Goal: Information Seeking & Learning: Learn about a topic

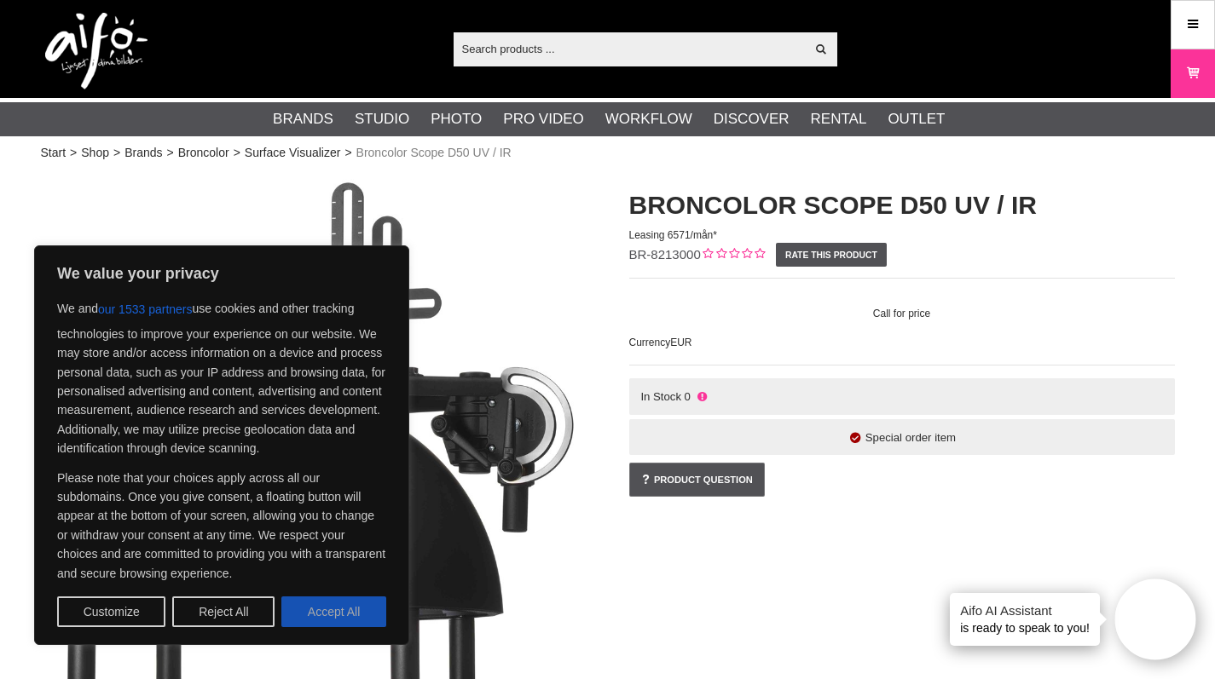
click at [313, 626] on button "Accept All" at bounding box center [333, 612] width 105 height 31
checkbox input "true"
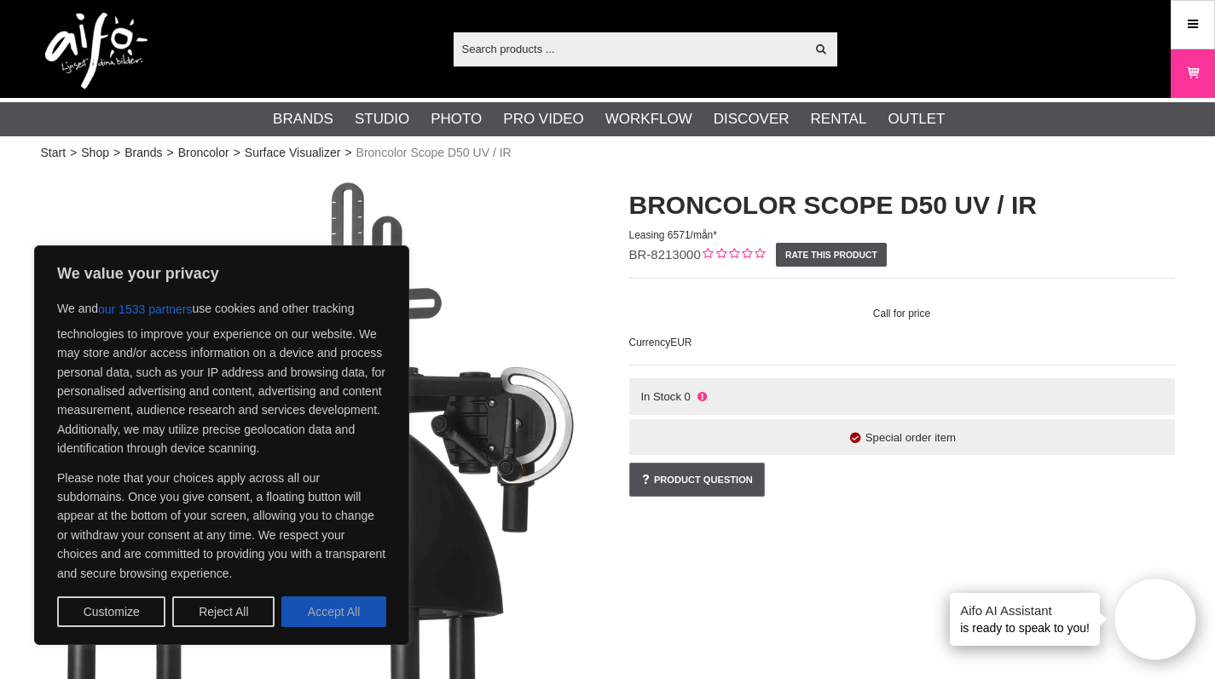
checkbox input "true"
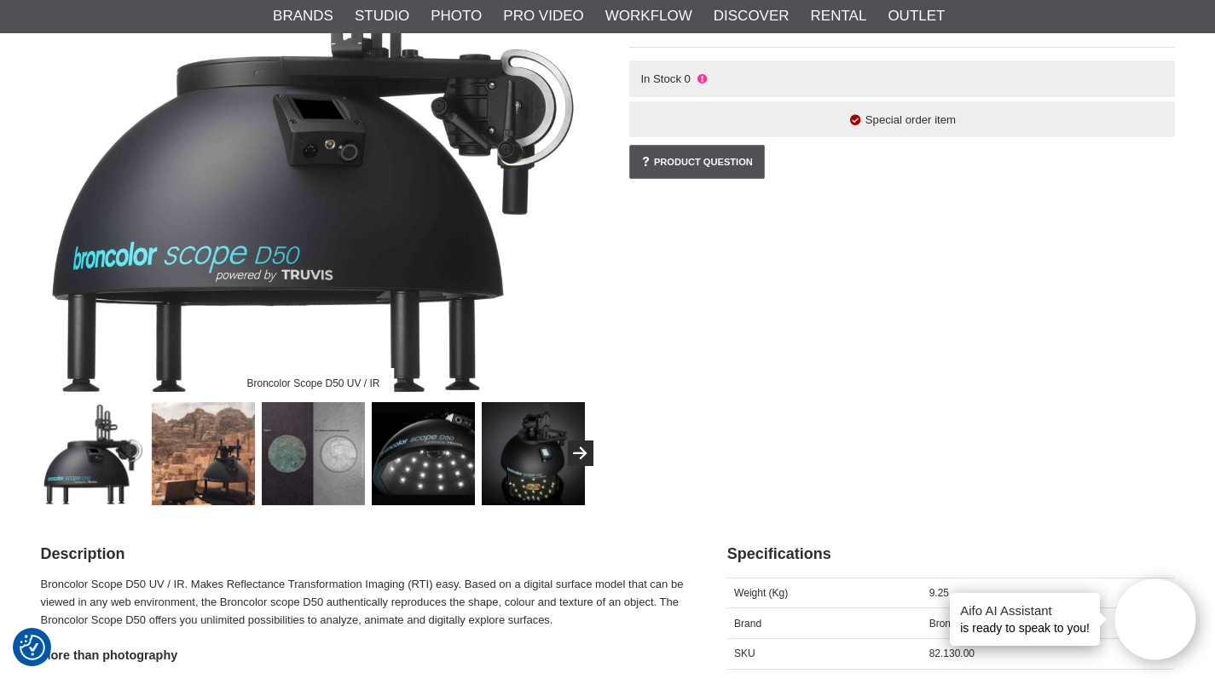
click at [208, 489] on img at bounding box center [203, 453] width 103 height 103
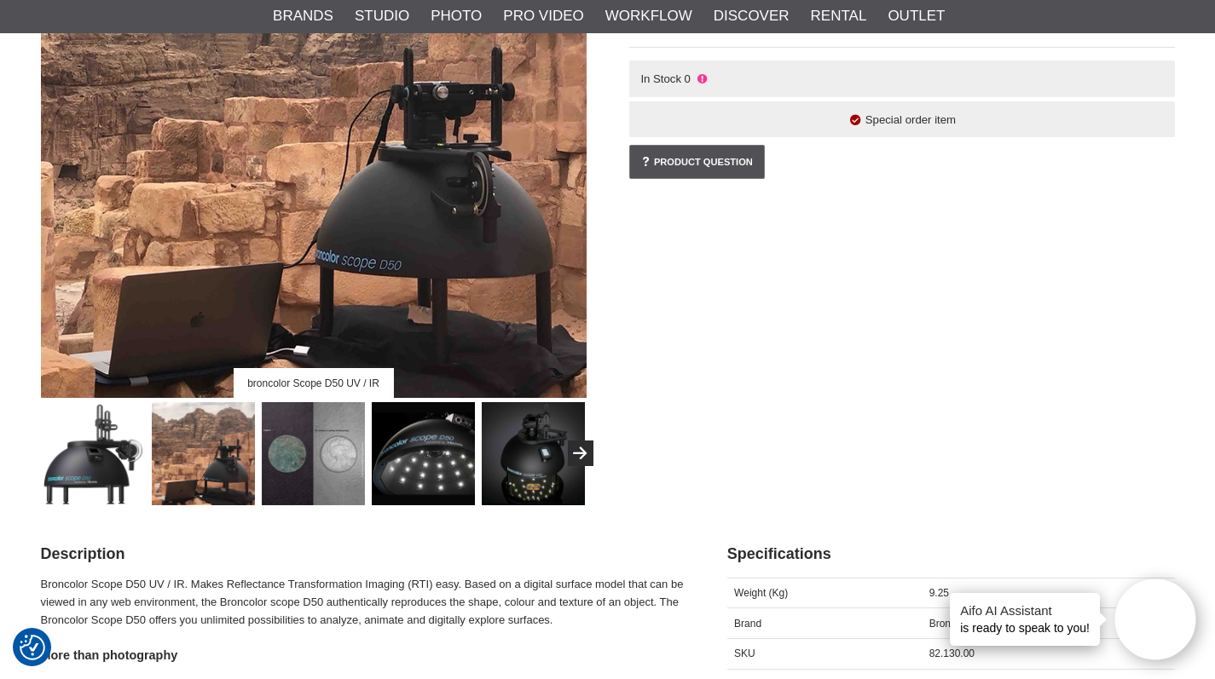
scroll to position [191, 0]
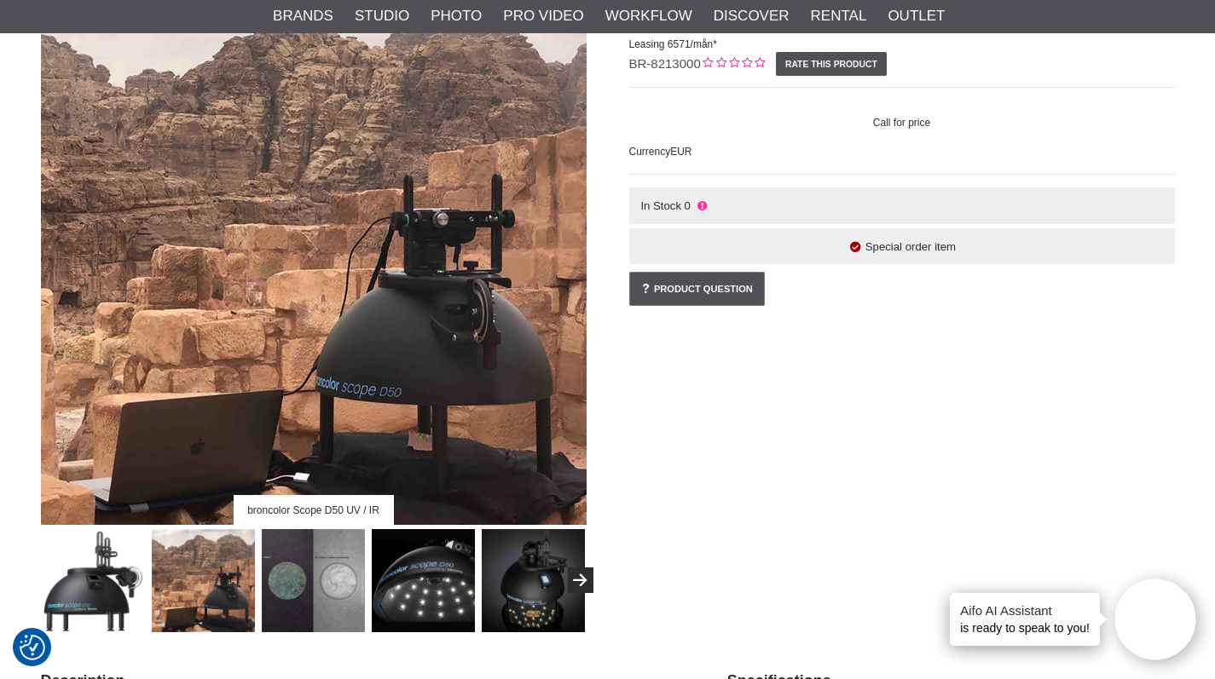
click at [303, 564] on img at bounding box center [313, 580] width 103 height 103
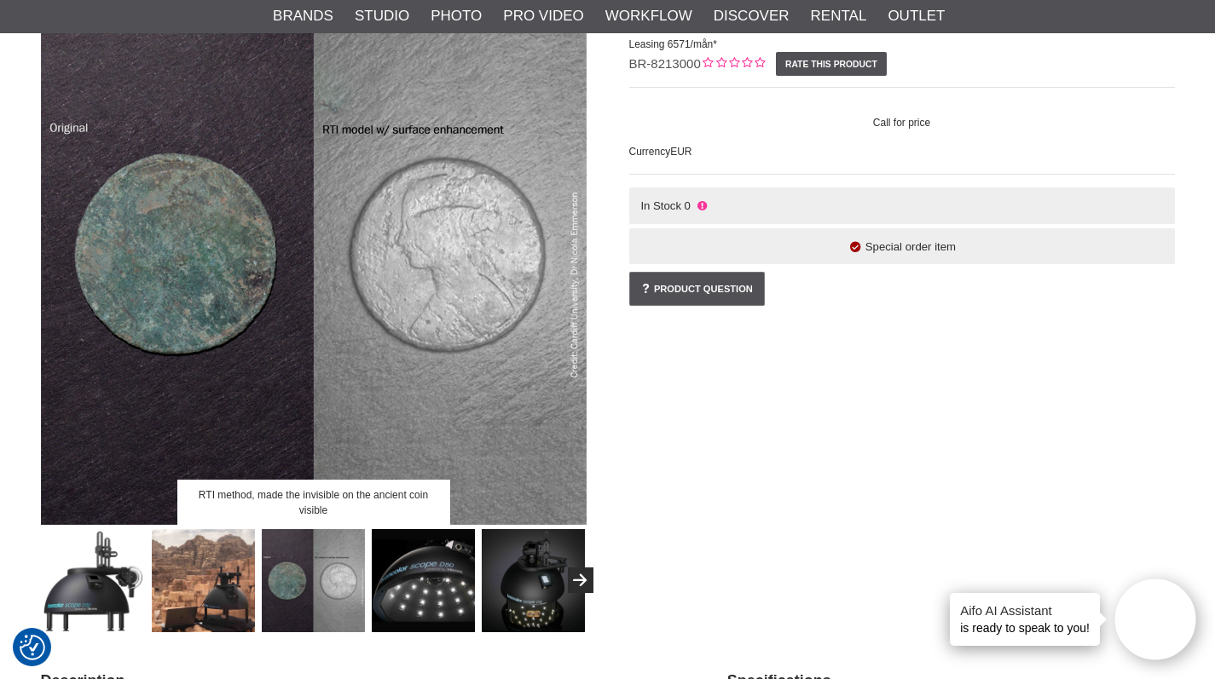
click at [416, 571] on img at bounding box center [423, 580] width 103 height 103
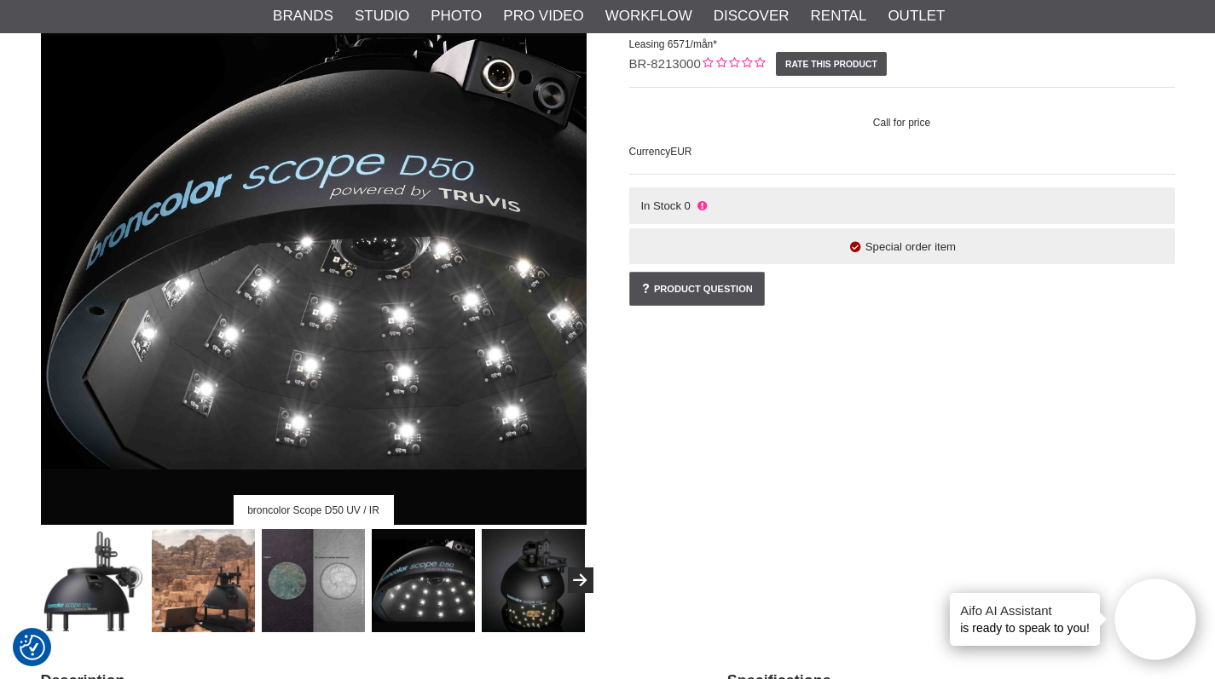
click at [517, 575] on img at bounding box center [533, 580] width 103 height 103
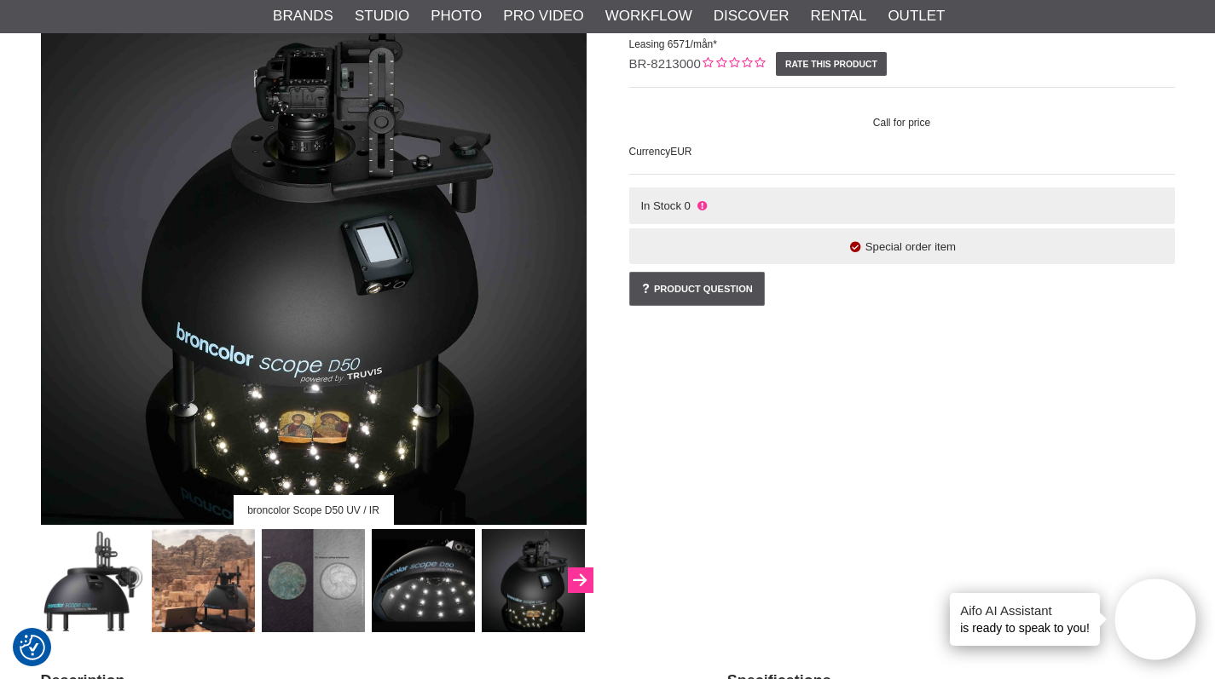
click at [591, 583] on button "Next" at bounding box center [581, 581] width 26 height 26
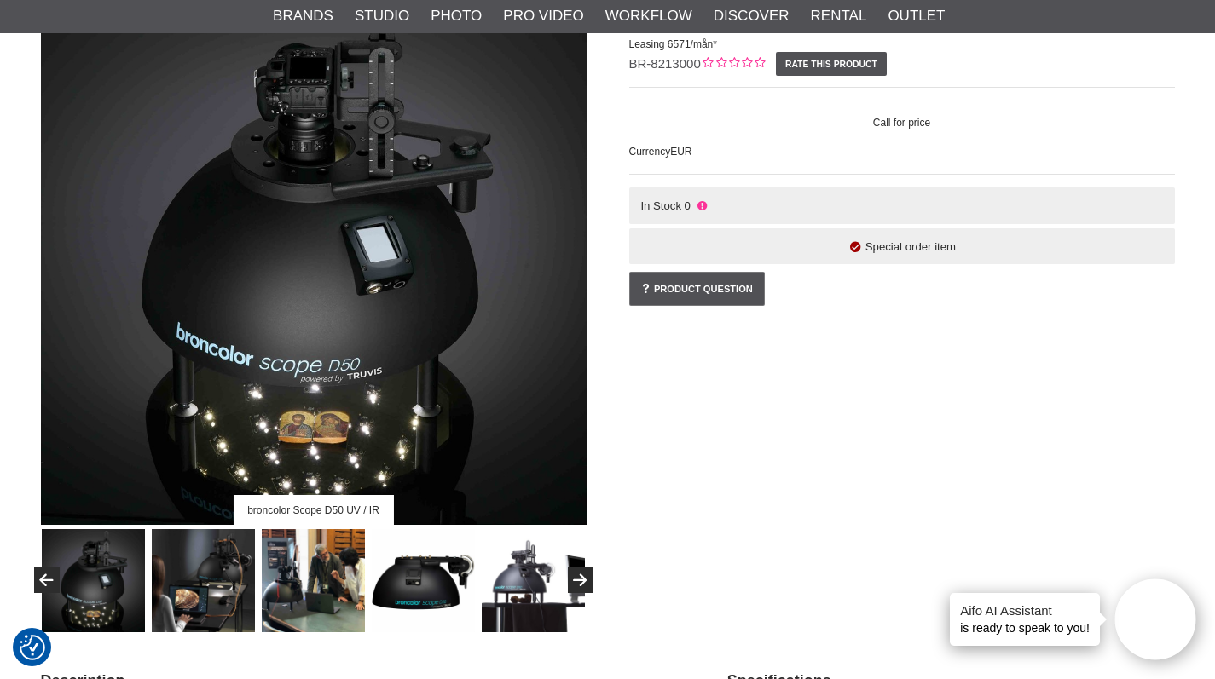
click at [303, 601] on img at bounding box center [313, 580] width 103 height 103
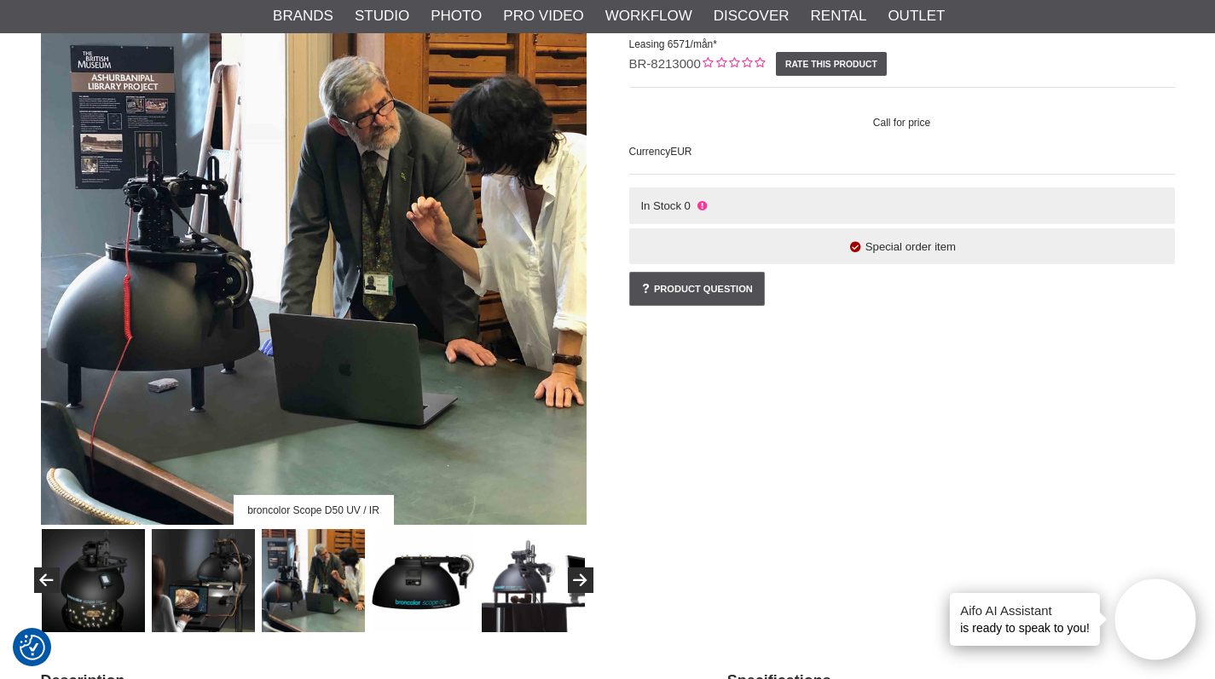
click at [405, 602] on img at bounding box center [423, 580] width 103 height 103
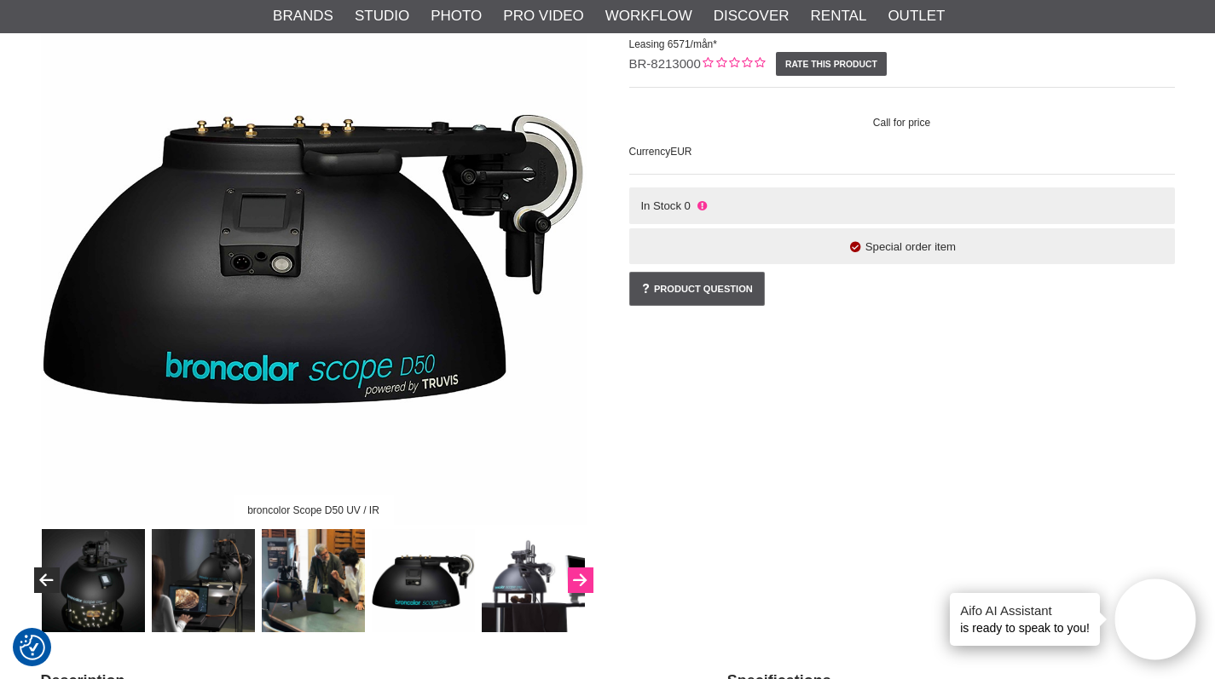
click at [583, 585] on button "Next" at bounding box center [581, 581] width 26 height 26
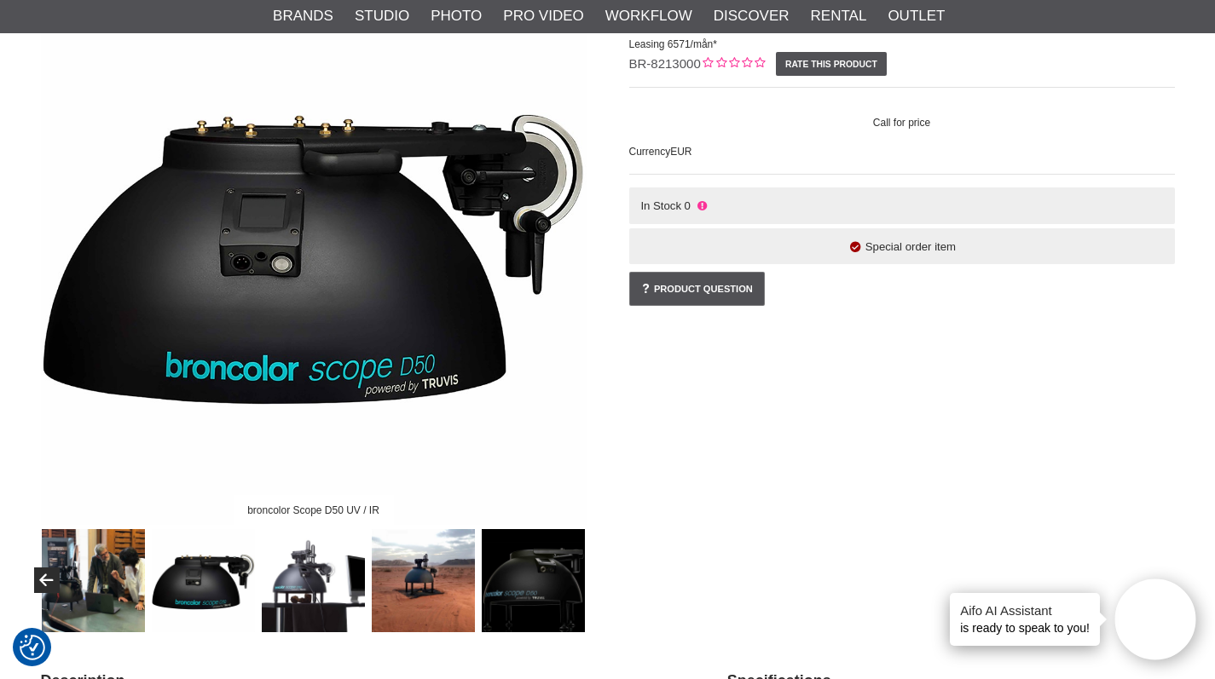
click at [292, 569] on img at bounding box center [313, 580] width 103 height 103
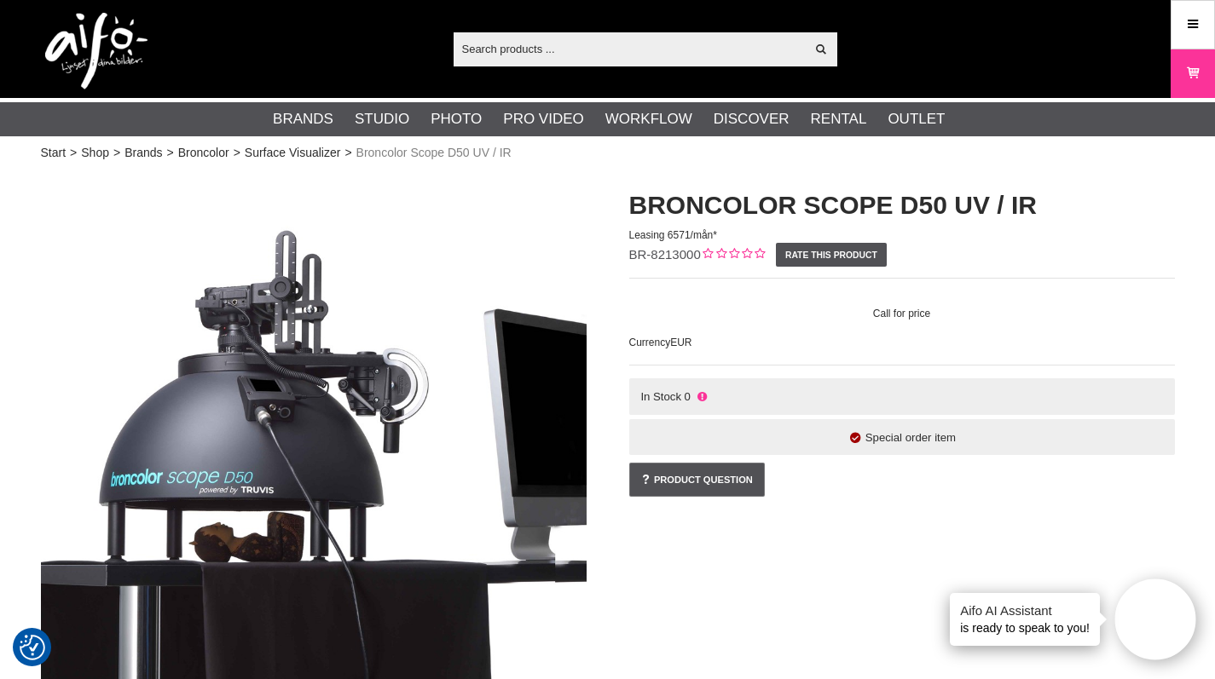
scroll to position [0, 0]
